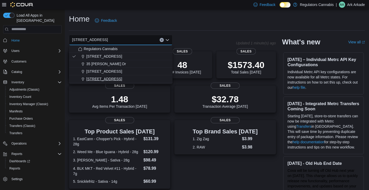
click at [97, 77] on span "[STREET_ADDRESS]" at bounding box center [104, 78] width 36 height 5
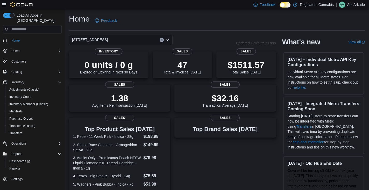
click at [168, 40] on icon "Open list of options" at bounding box center [167, 40] width 3 height 2
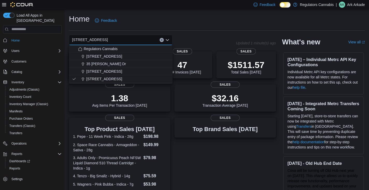
click at [216, 31] on div "Home Feedback 8486 Wyandotte St E Combo box. Selected. 8486 Wyandotte St E. Pre…" at bounding box center [217, 158] width 305 height 297
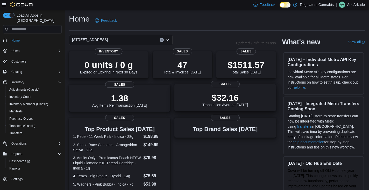
click at [236, 99] on p "$32.16" at bounding box center [226, 97] width 46 height 10
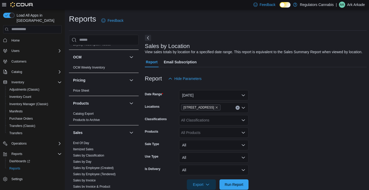
scroll to position [259, 0]
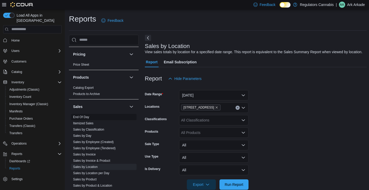
click at [85, 117] on link "End Of Day" at bounding box center [81, 117] width 16 height 4
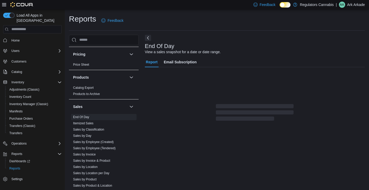
scroll to position [2, 0]
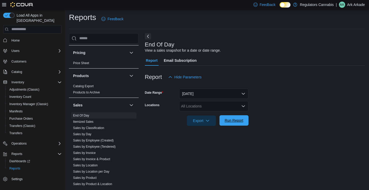
click at [234, 117] on span "Run Report" at bounding box center [234, 120] width 23 height 10
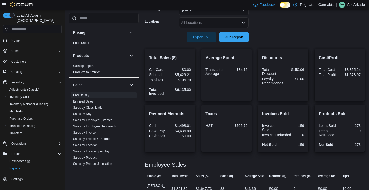
scroll to position [189, 0]
